Goal: Information Seeking & Learning: Learn about a topic

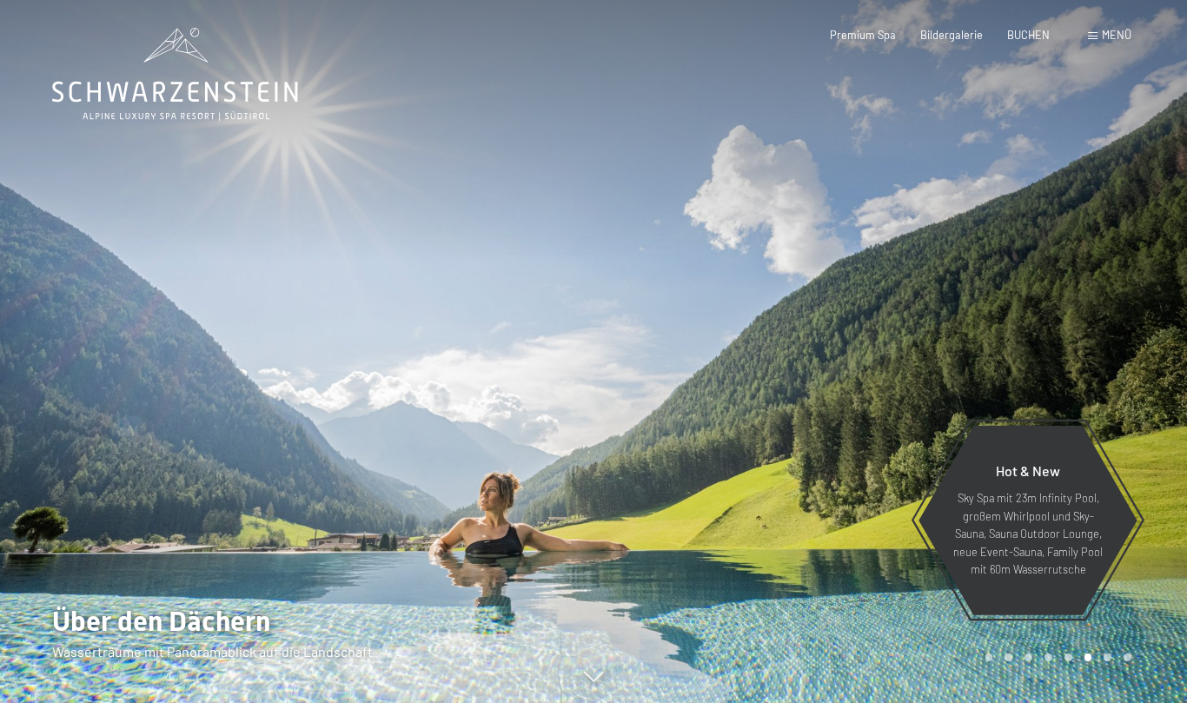
click at [977, 238] on div at bounding box center [891, 351] width 594 height 703
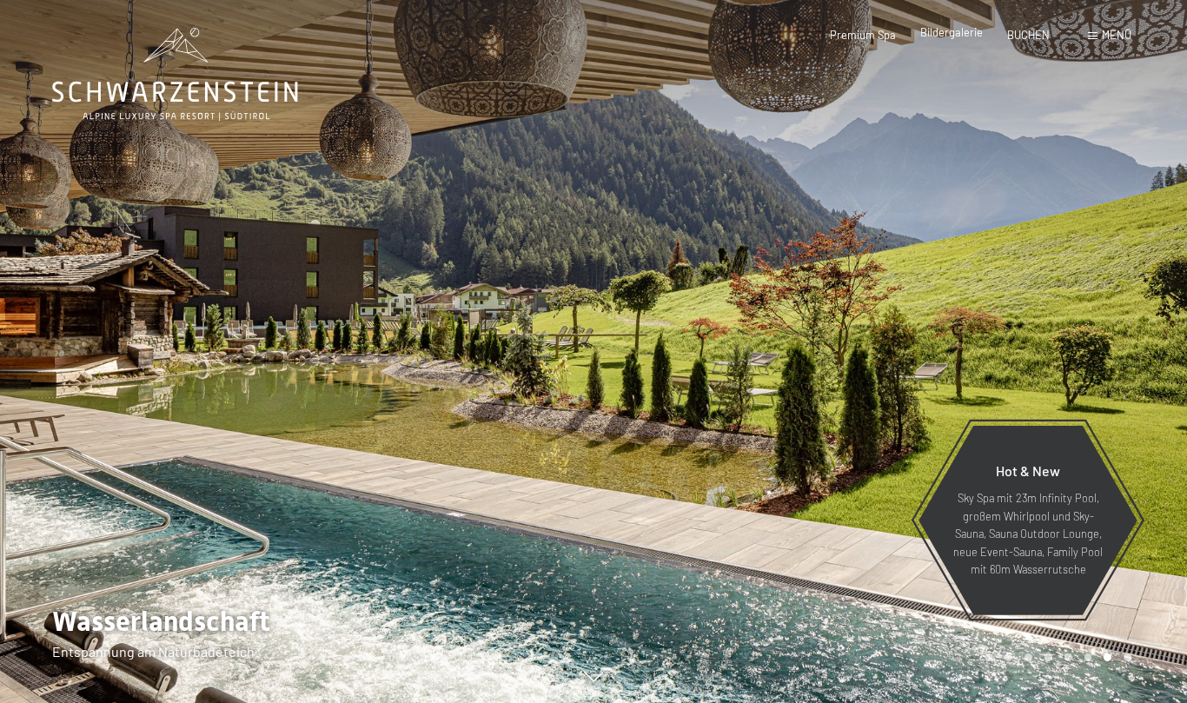
click at [961, 37] on span "Bildergalerie" at bounding box center [952, 32] width 63 height 14
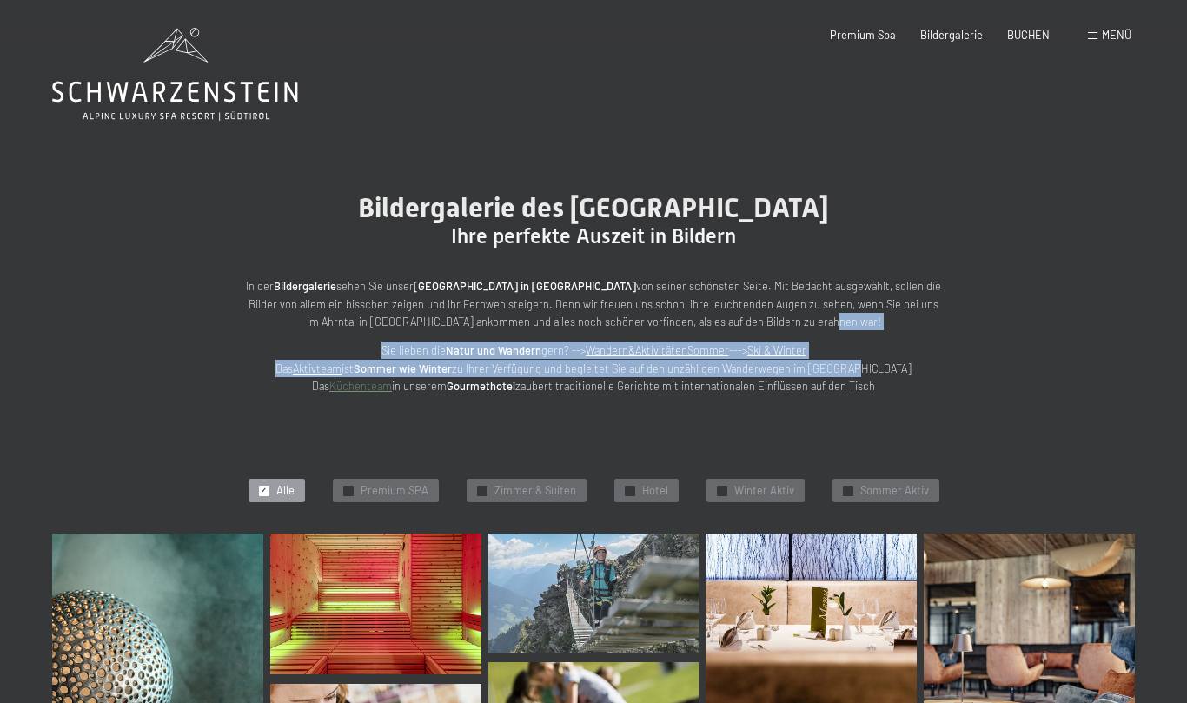
drag, startPoint x: 1027, startPoint y: 381, endPoint x: 1040, endPoint y: 326, distance: 56.3
click at [1040, 326] on div "Bildergalerie des Hotel Schwarzenstein Luttach Ihre perfekte Auszeit in Bildern…" at bounding box center [593, 293] width 1187 height 309
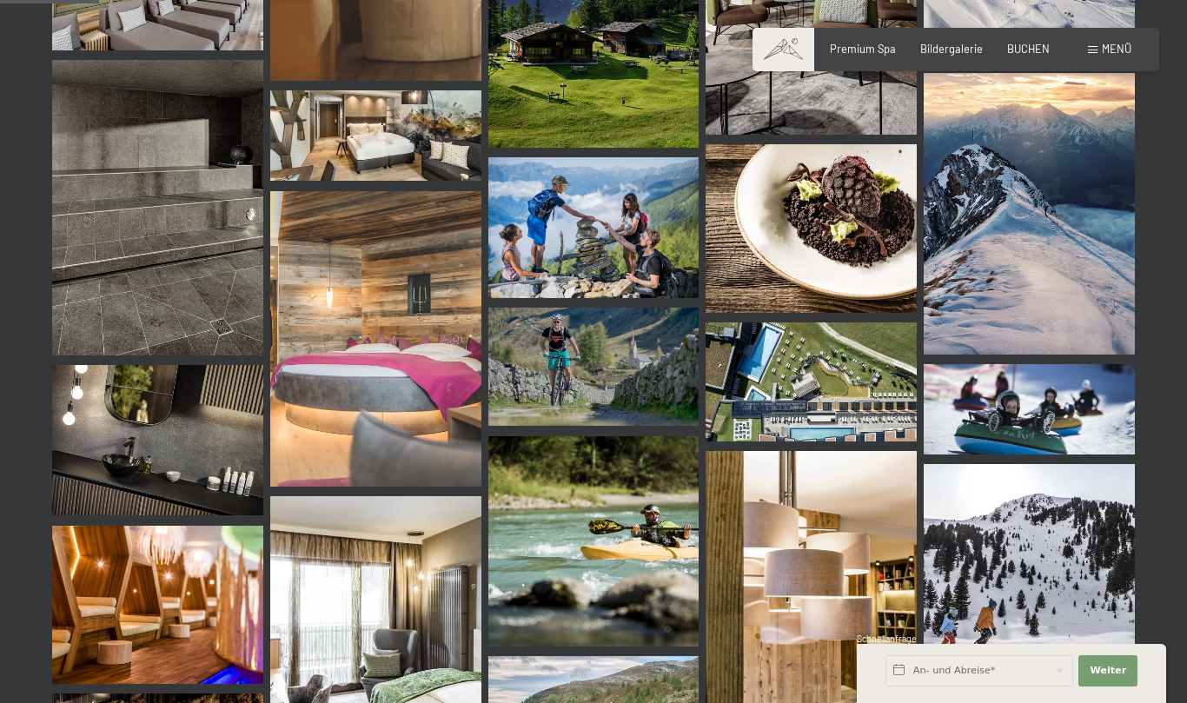
scroll to position [1398, 0]
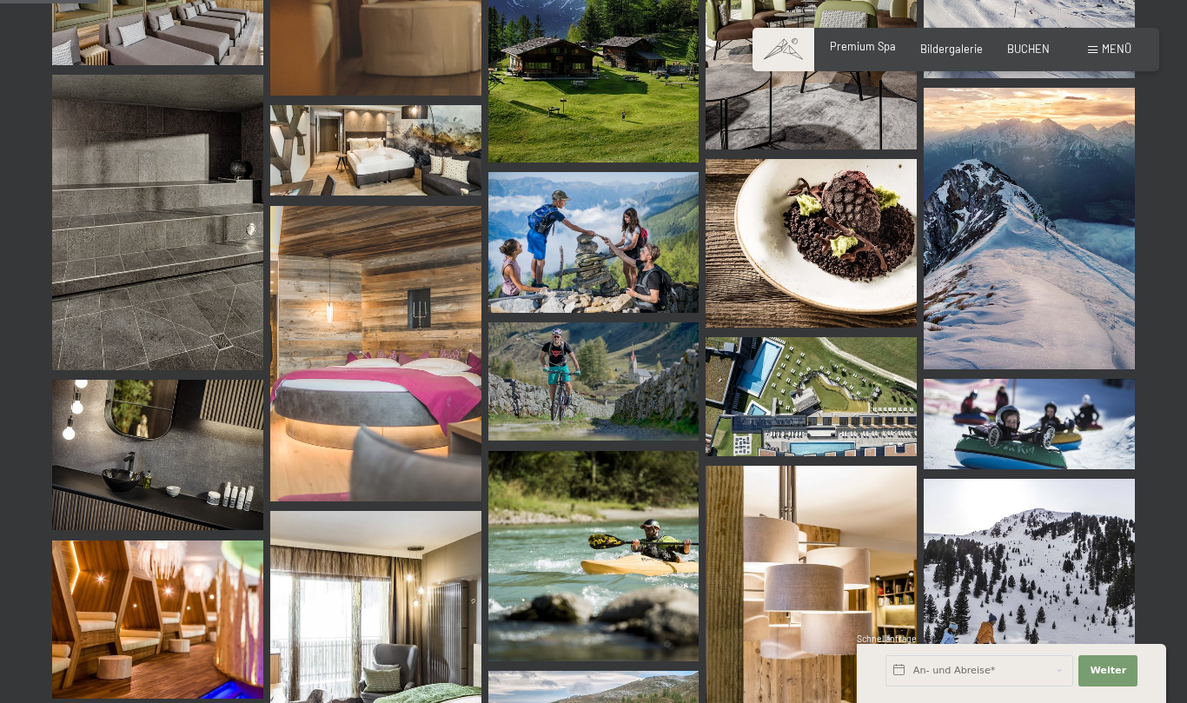
click at [892, 51] on span "Premium Spa" at bounding box center [863, 46] width 66 height 14
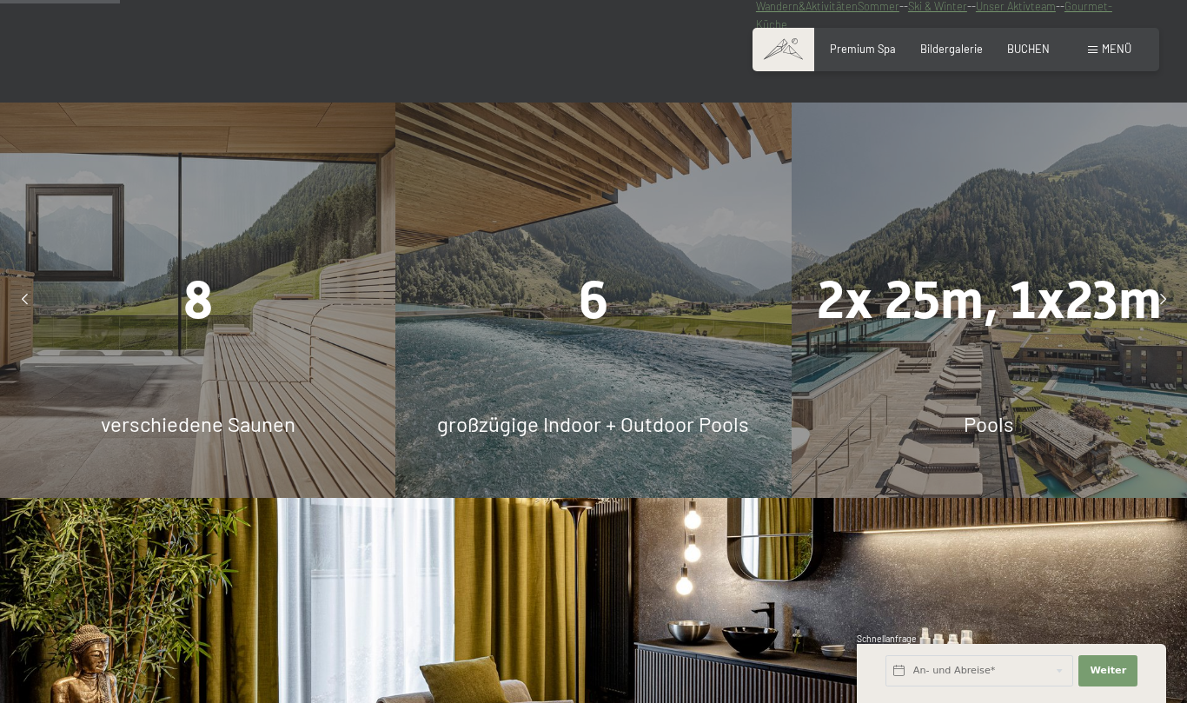
scroll to position [1034, 0]
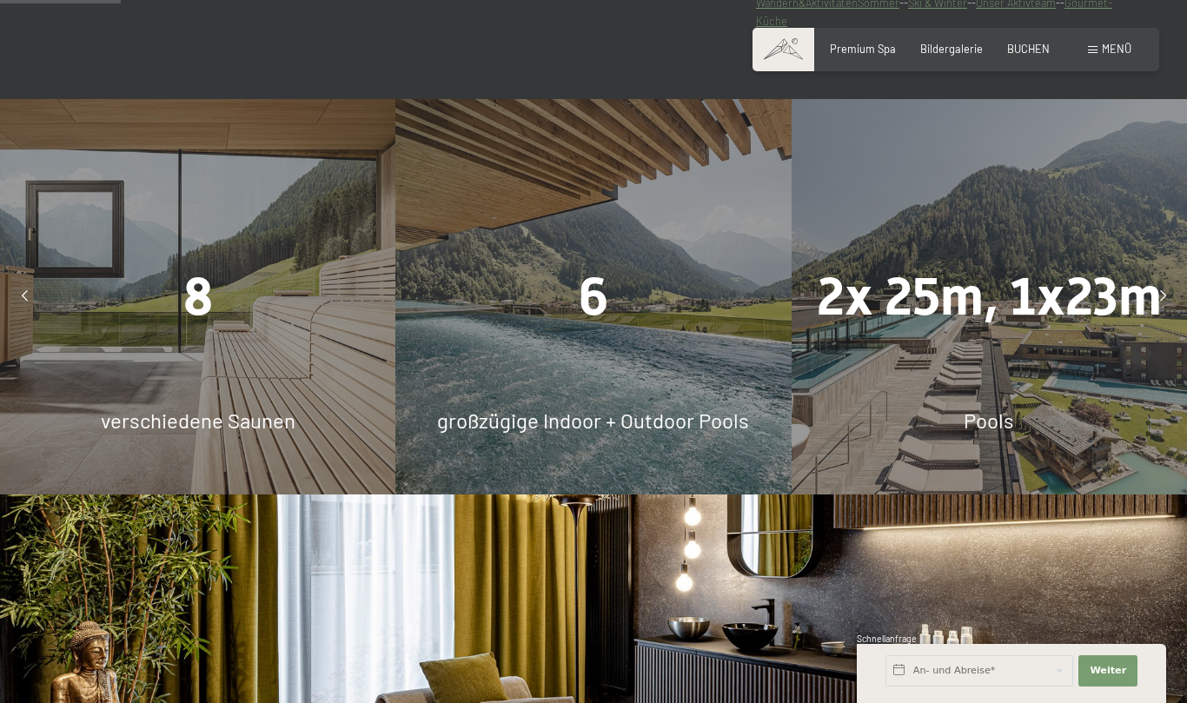
click at [323, 285] on div "8" at bounding box center [198, 297] width 396 height 74
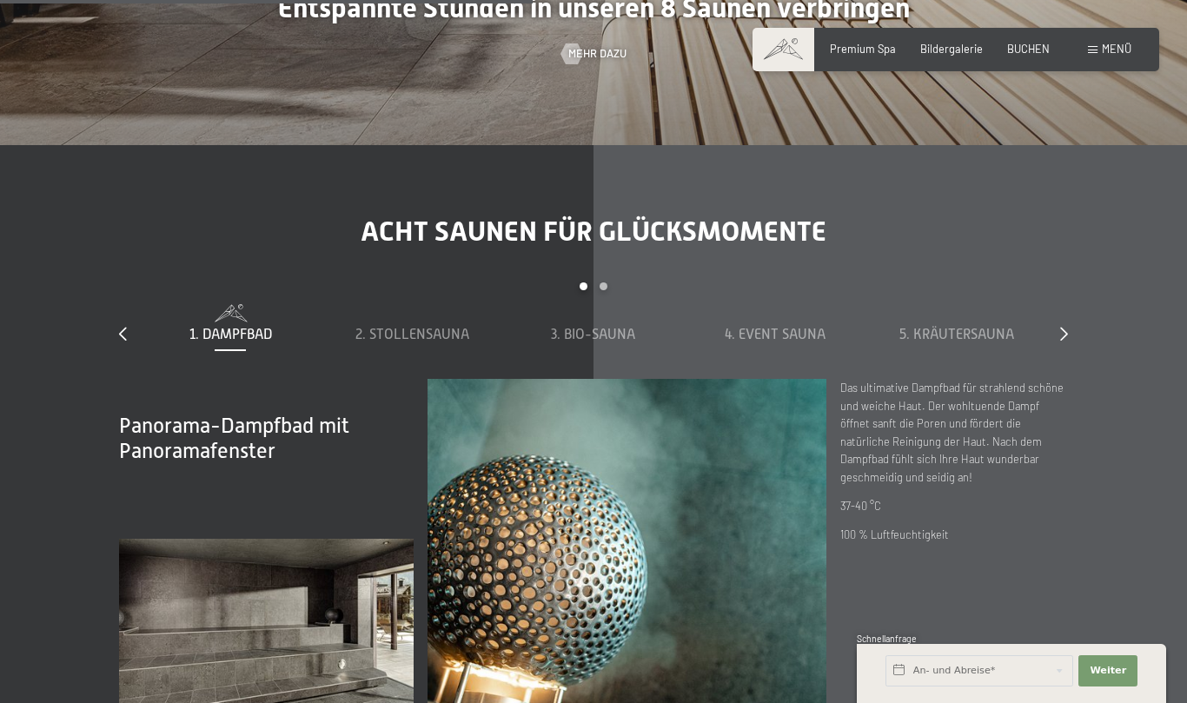
scroll to position [4586, 0]
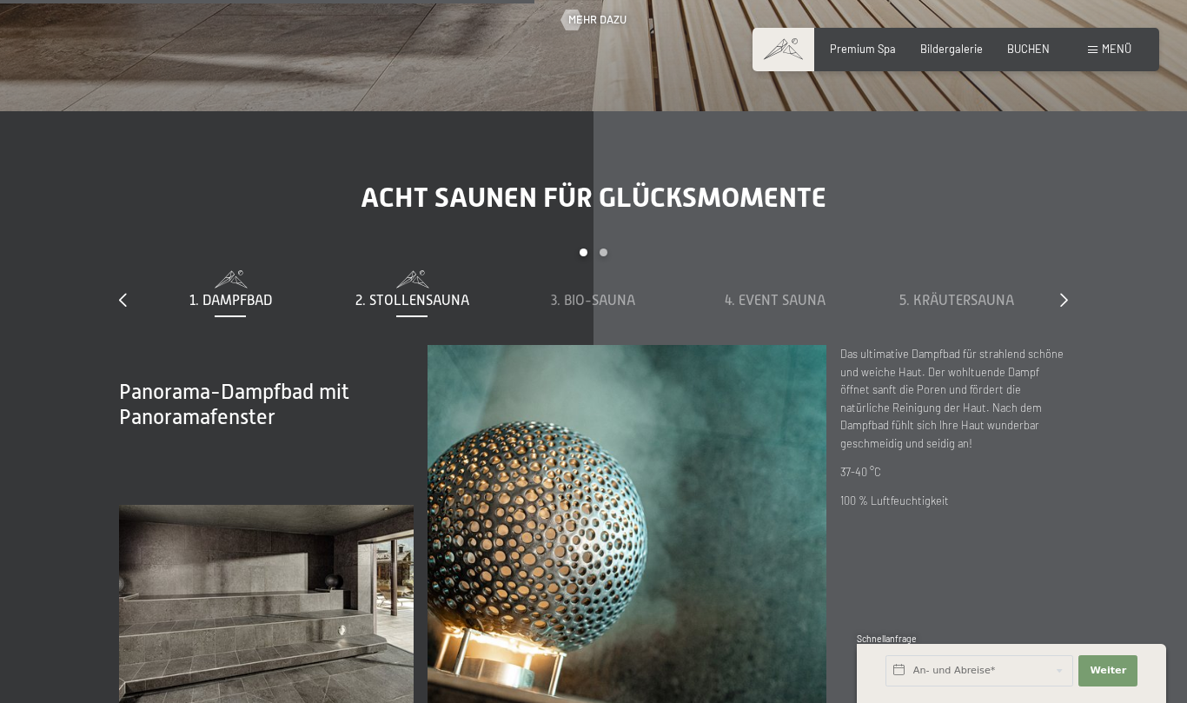
click at [435, 293] on span "2. Stollensauna" at bounding box center [413, 301] width 114 height 16
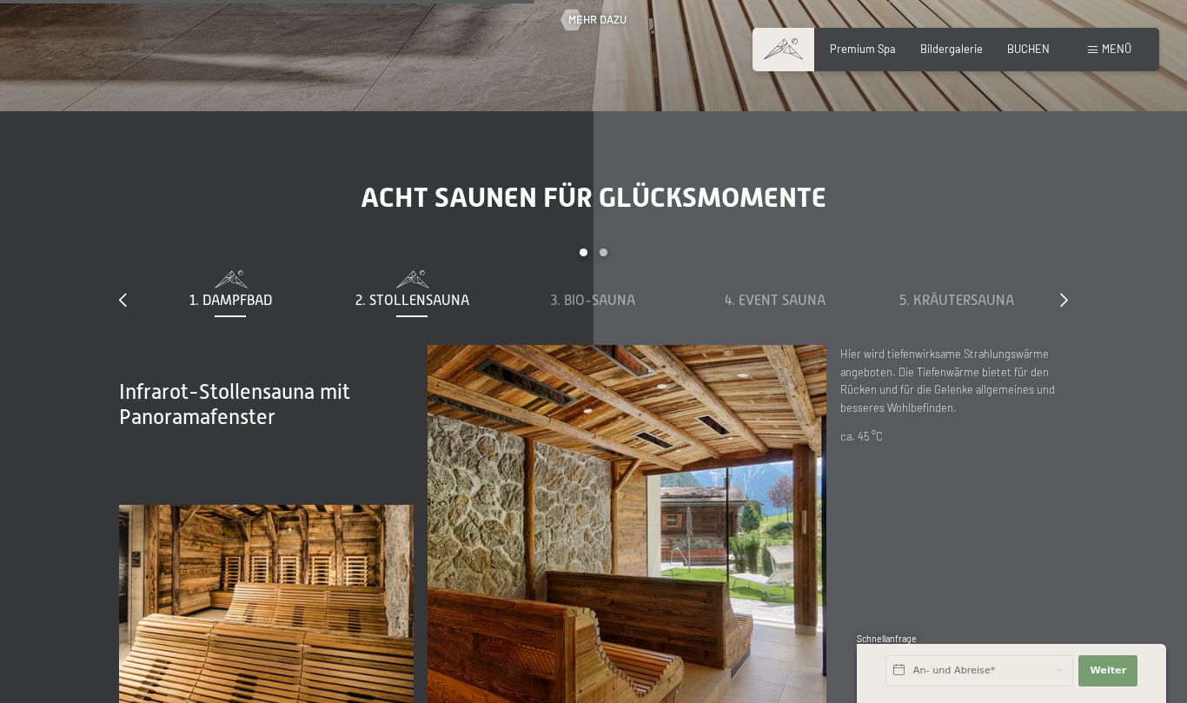
click at [268, 296] on span "1. Dampfbad" at bounding box center [231, 301] width 83 height 16
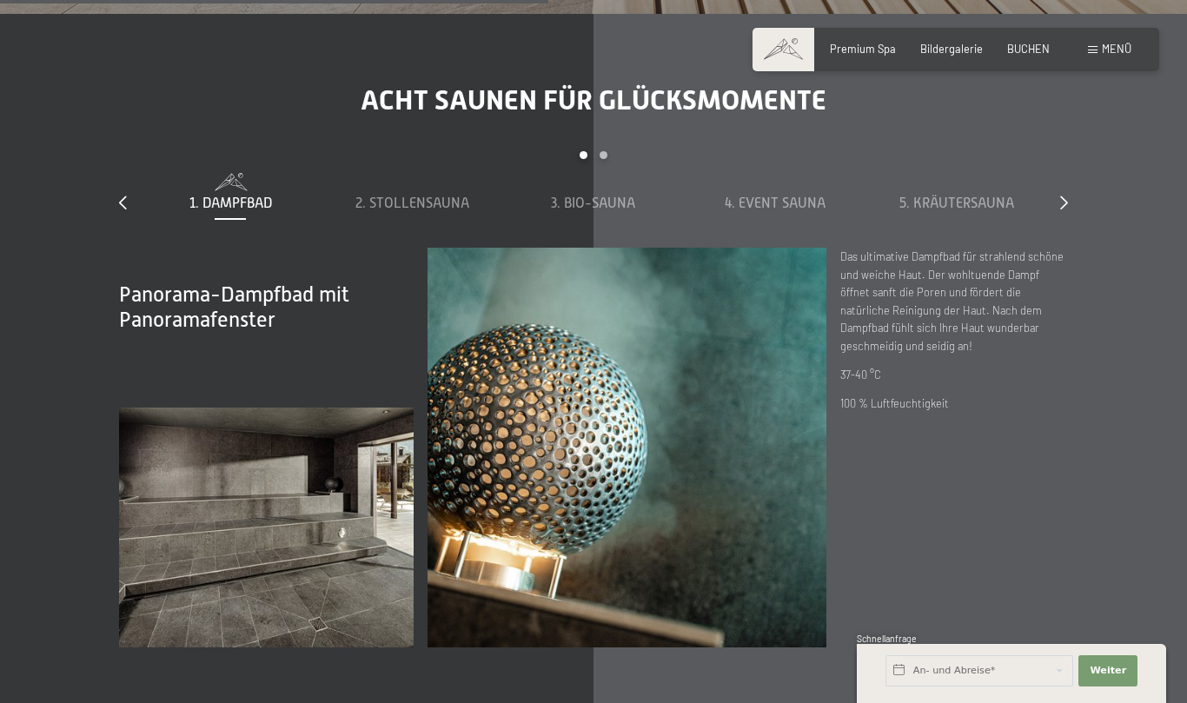
scroll to position [4726, 0]
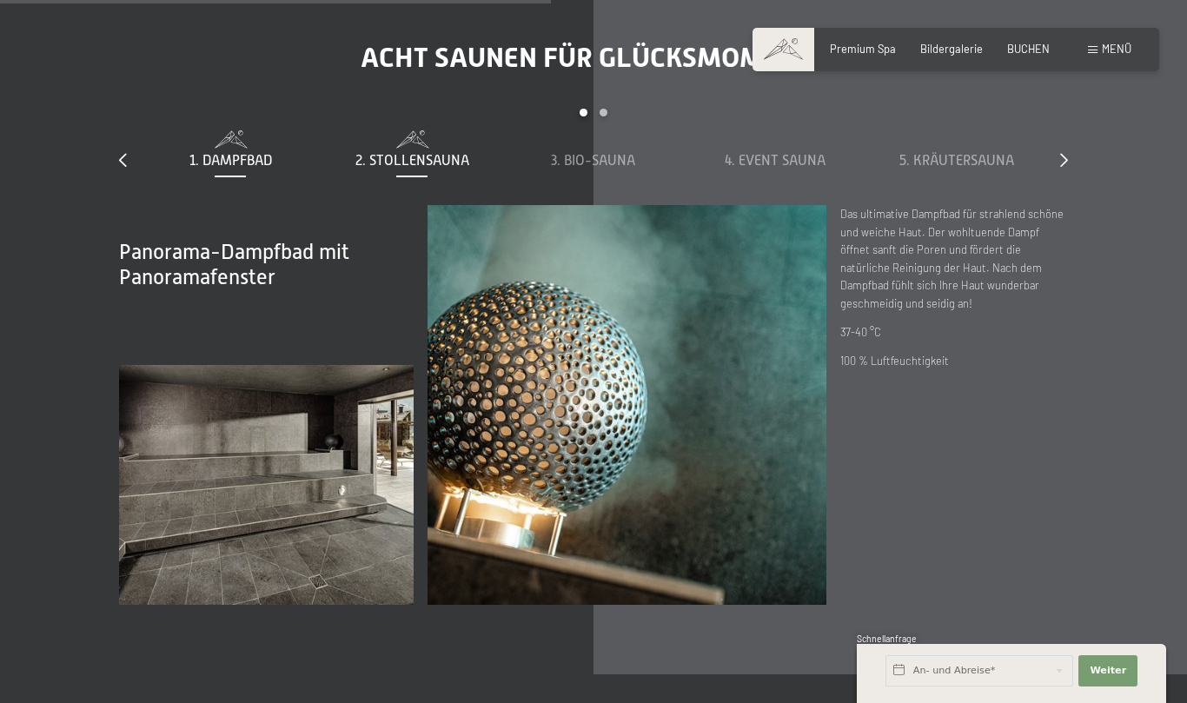
click at [406, 153] on span "2. Stollensauna" at bounding box center [413, 161] width 114 height 16
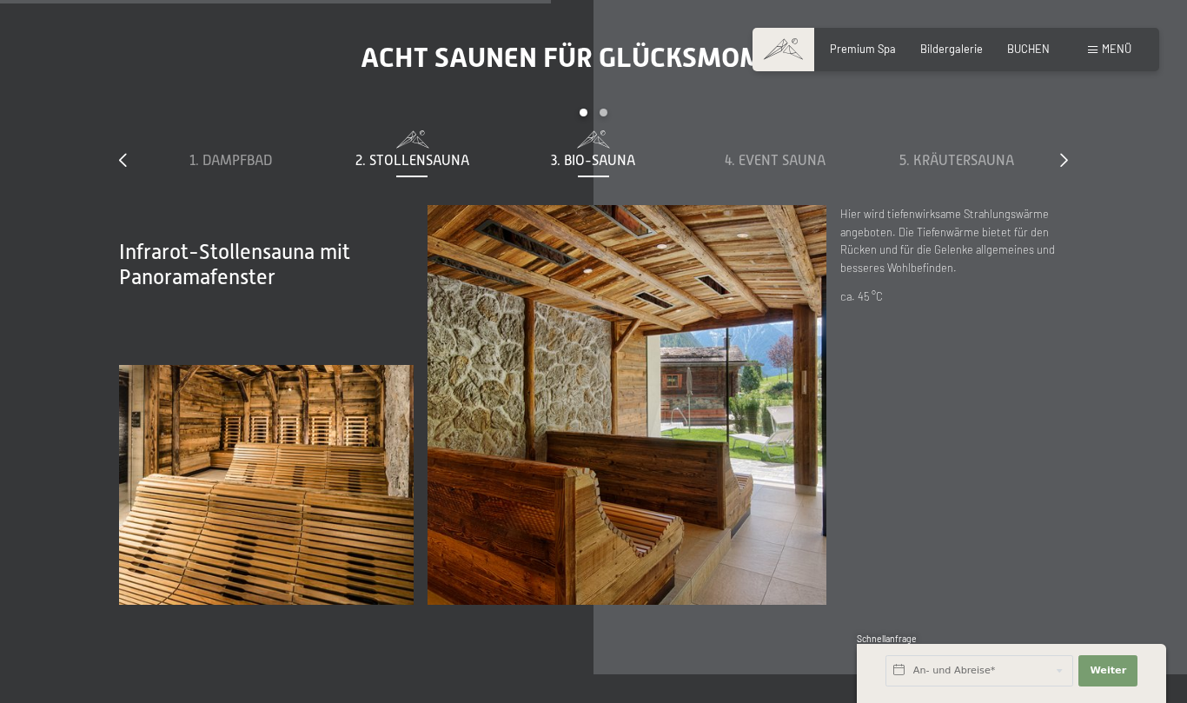
click at [584, 153] on span "3. Bio-Sauna" at bounding box center [593, 161] width 84 height 16
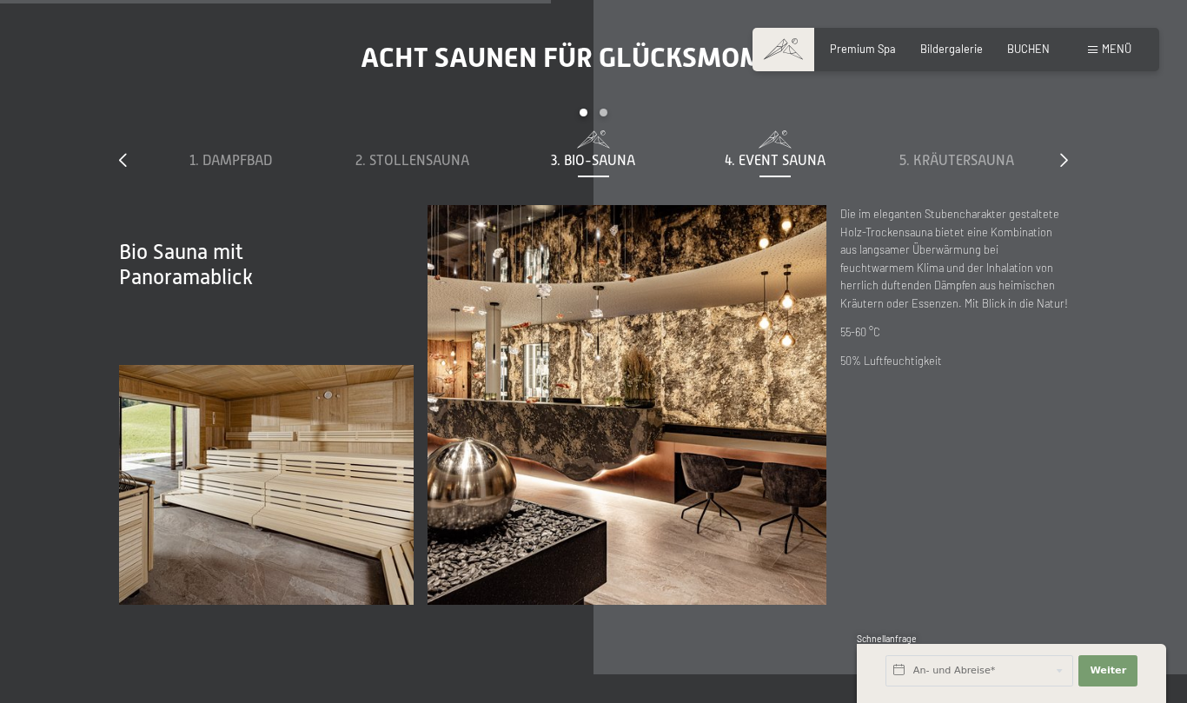
click at [767, 155] on span "4. Event Sauna" at bounding box center [775, 161] width 101 height 16
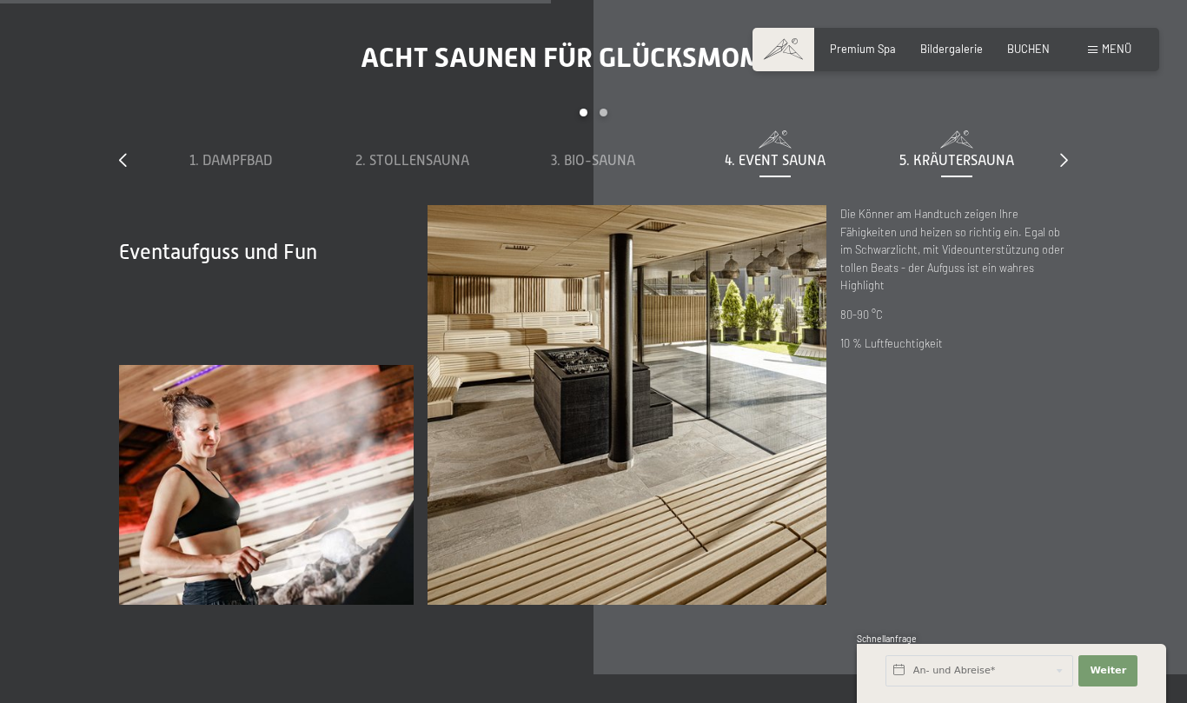
click at [942, 153] on span "5. Kräutersauna" at bounding box center [957, 161] width 115 height 16
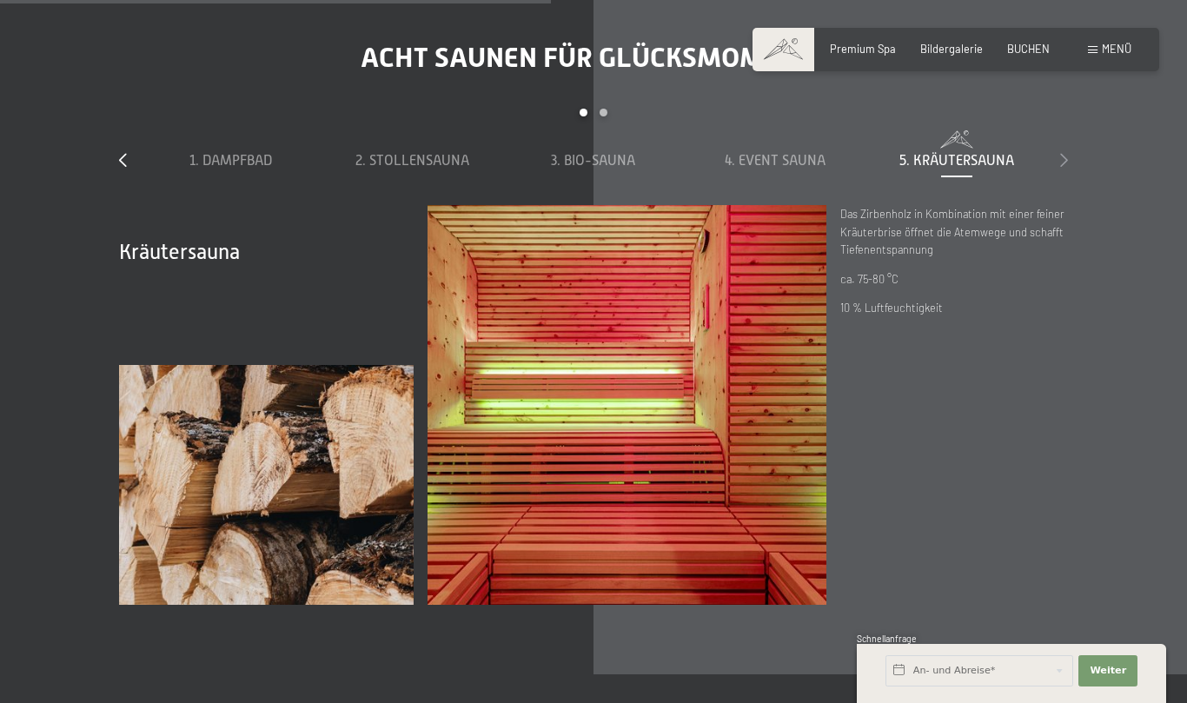
click at [1067, 153] on icon at bounding box center [1065, 160] width 8 height 14
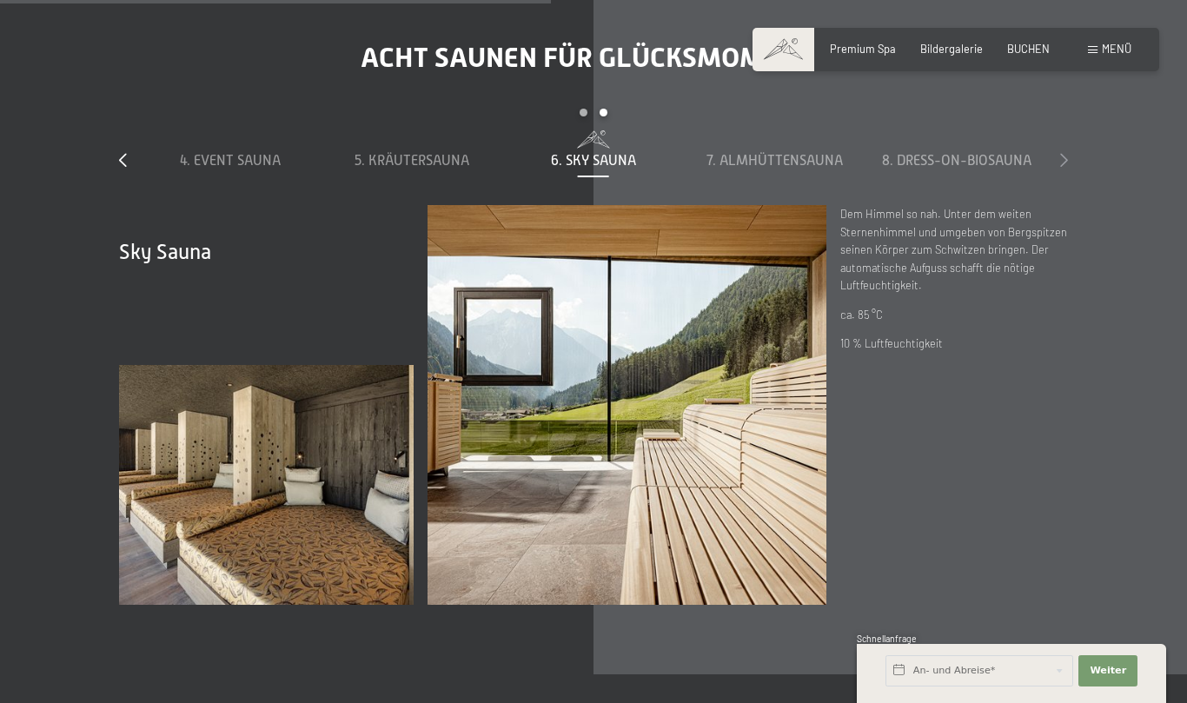
click at [1067, 153] on icon at bounding box center [1065, 160] width 8 height 14
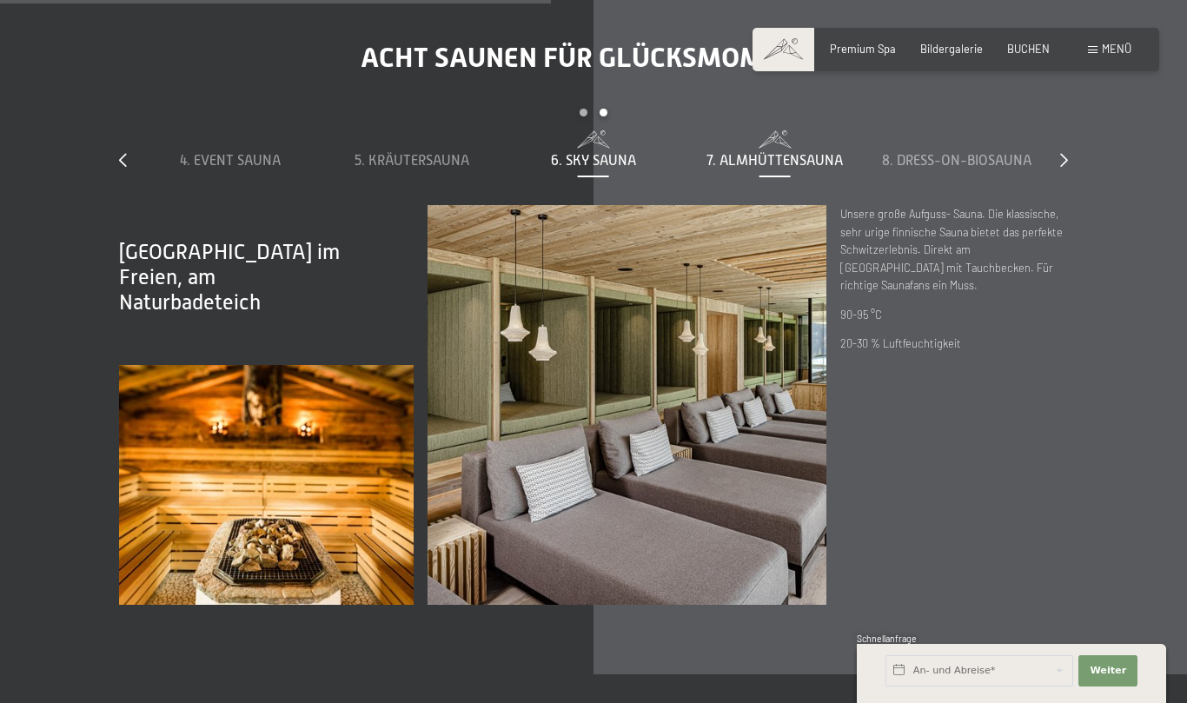
click at [597, 153] on span "6. Sky Sauna" at bounding box center [593, 161] width 85 height 16
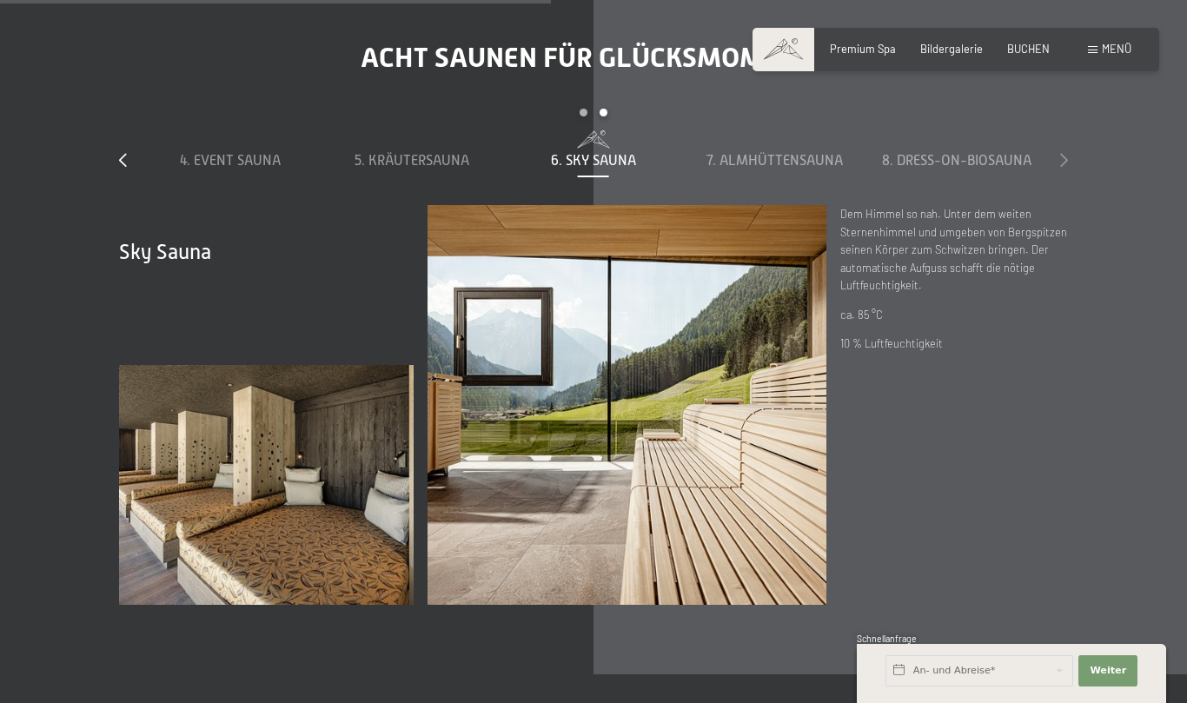
click at [1062, 154] on icon at bounding box center [1065, 160] width 8 height 14
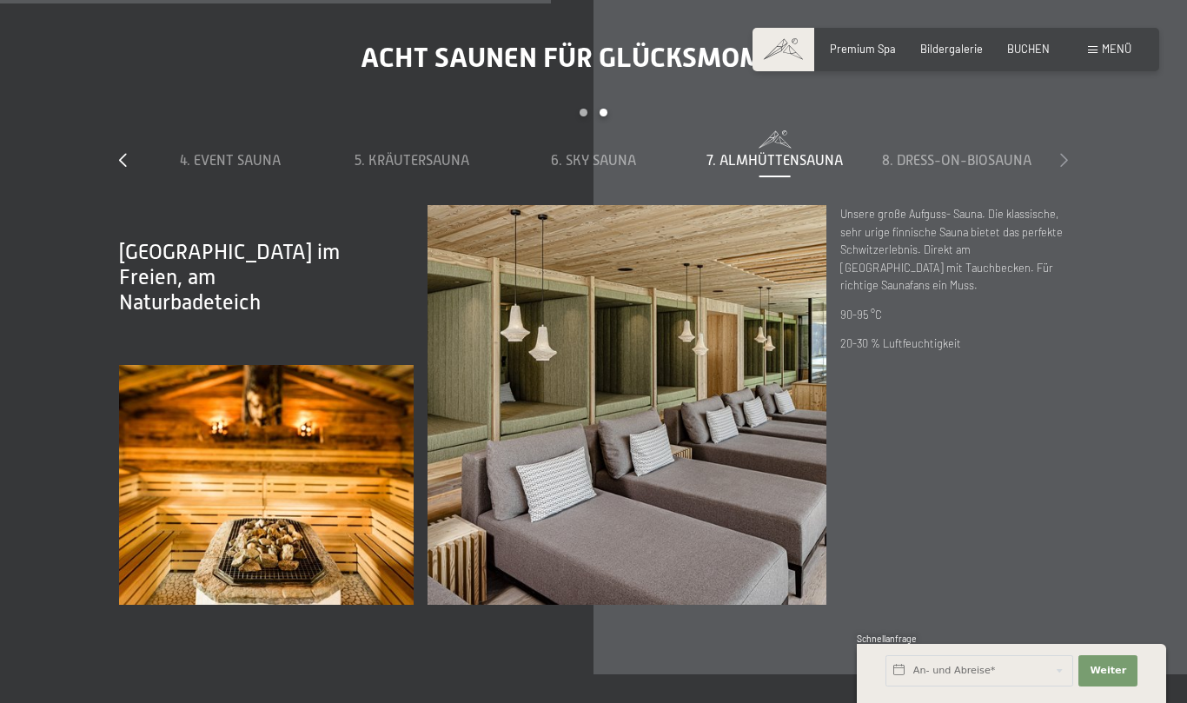
click at [1062, 154] on icon at bounding box center [1065, 160] width 8 height 14
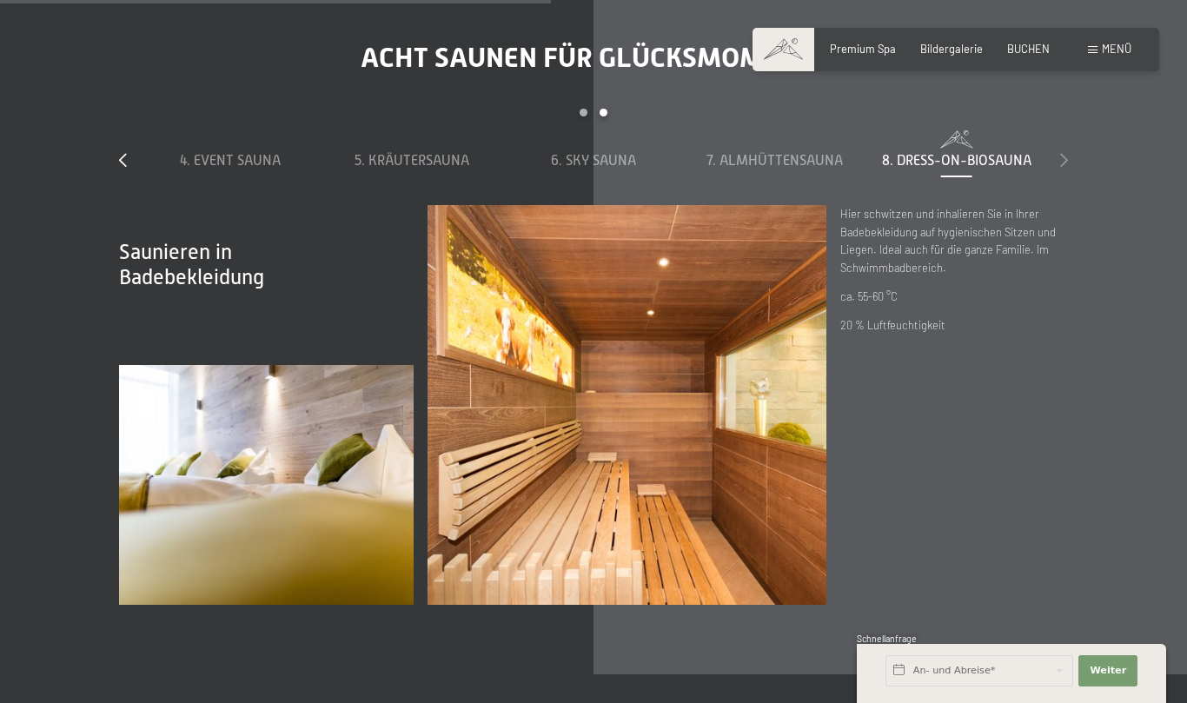
click at [1062, 154] on icon at bounding box center [1065, 160] width 8 height 14
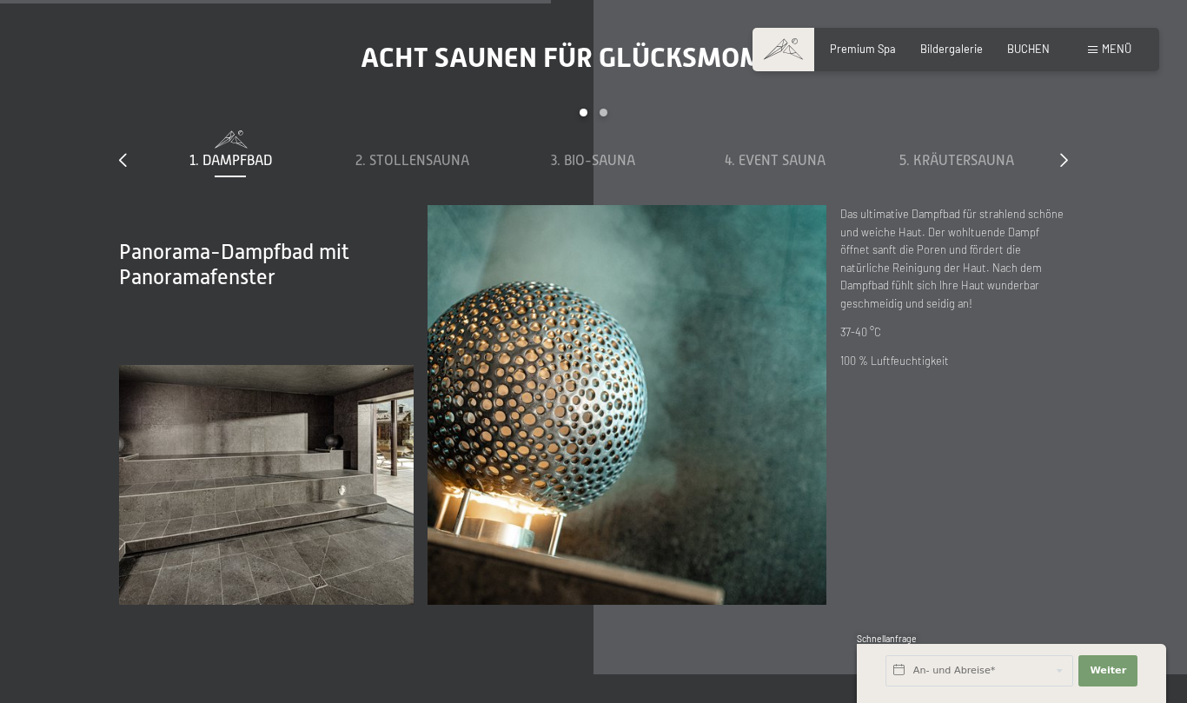
click at [1069, 151] on div "Acht Saunen für Glücksmomente slide 1 to 5 of 8 1. Dampfbad 2. Stollensauna 3. …" at bounding box center [594, 323] width 1054 height 564
